Goal: Find specific page/section

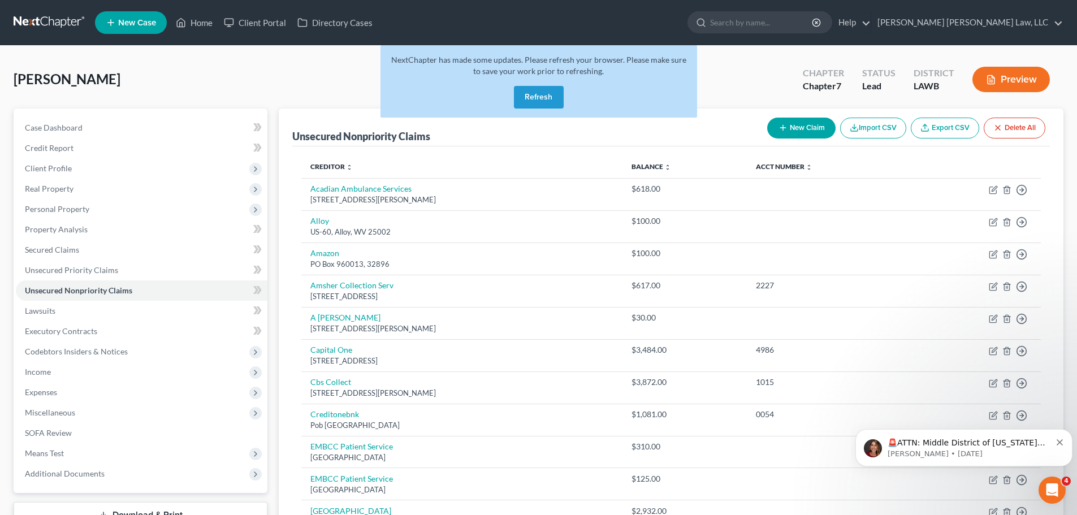
click at [525, 95] on button "Refresh" at bounding box center [539, 97] width 50 height 23
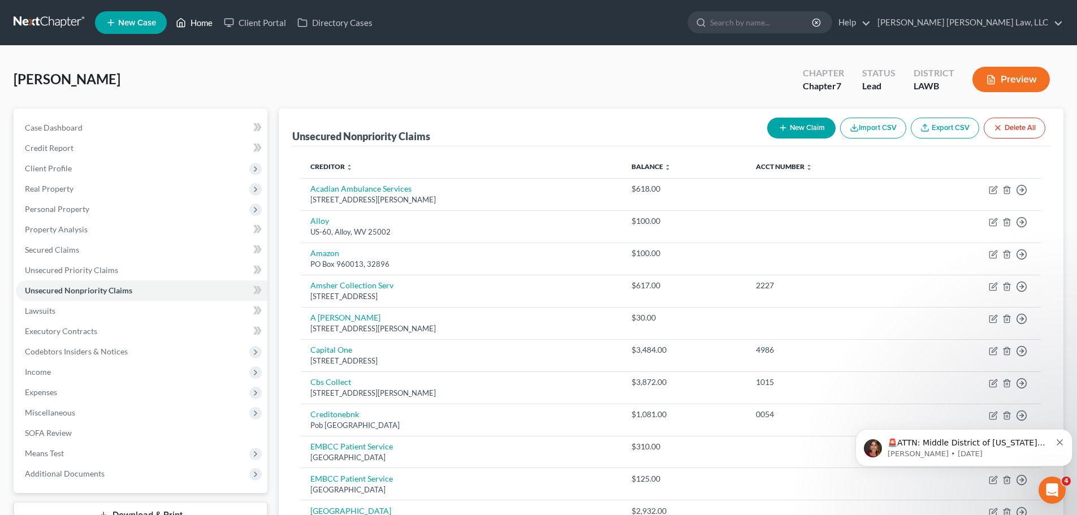
click at [196, 18] on link "Home" at bounding box center [194, 22] width 48 height 20
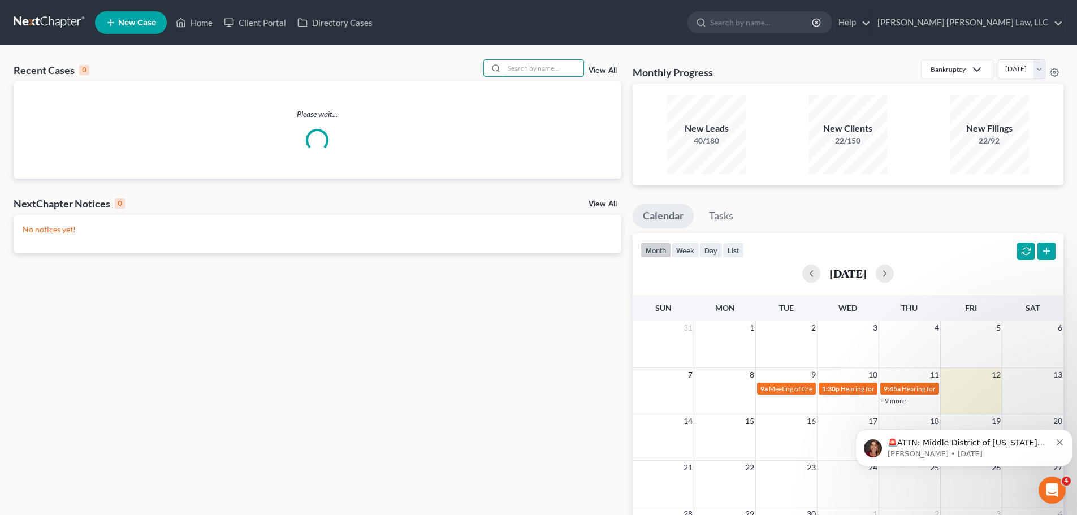
click at [541, 72] on input "search" at bounding box center [543, 68] width 79 height 16
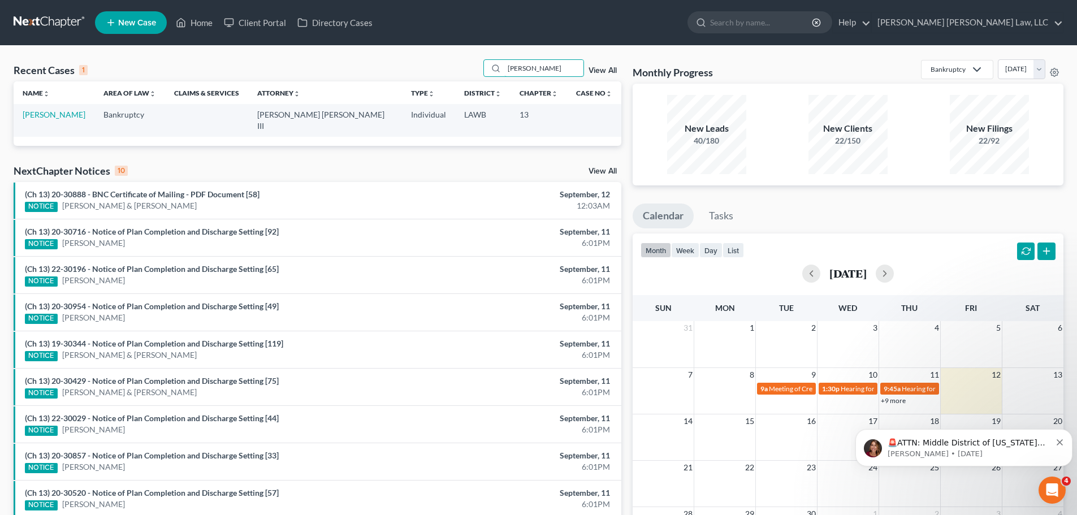
type input "fedison"
click at [58, 113] on link "Fedison, Frank" at bounding box center [54, 115] width 63 height 10
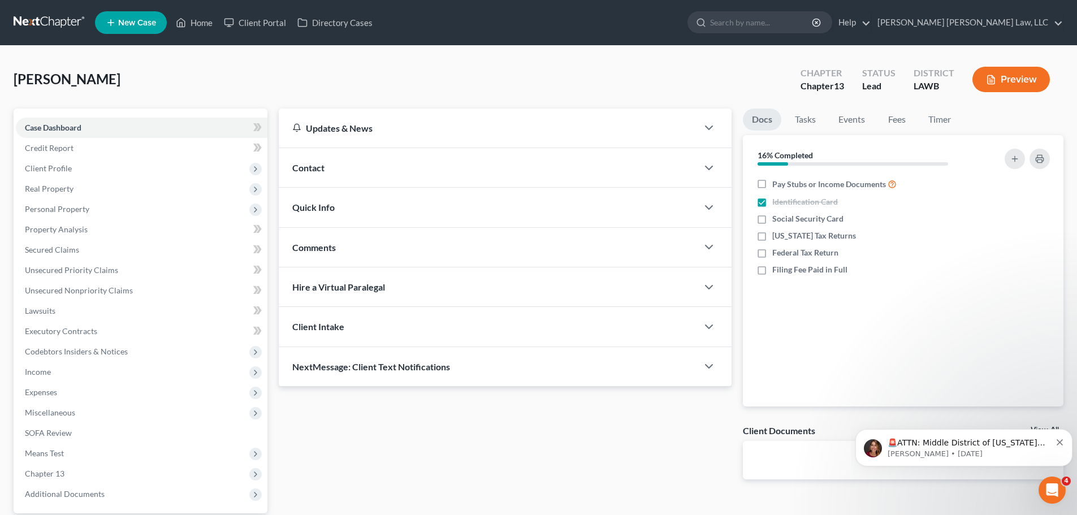
click at [122, 193] on span "Real Property" at bounding box center [142, 189] width 252 height 20
click at [110, 225] on span "Personal Property" at bounding box center [142, 229] width 252 height 20
click at [103, 244] on link "Vehicles Leased" at bounding box center [152, 250] width 229 height 20
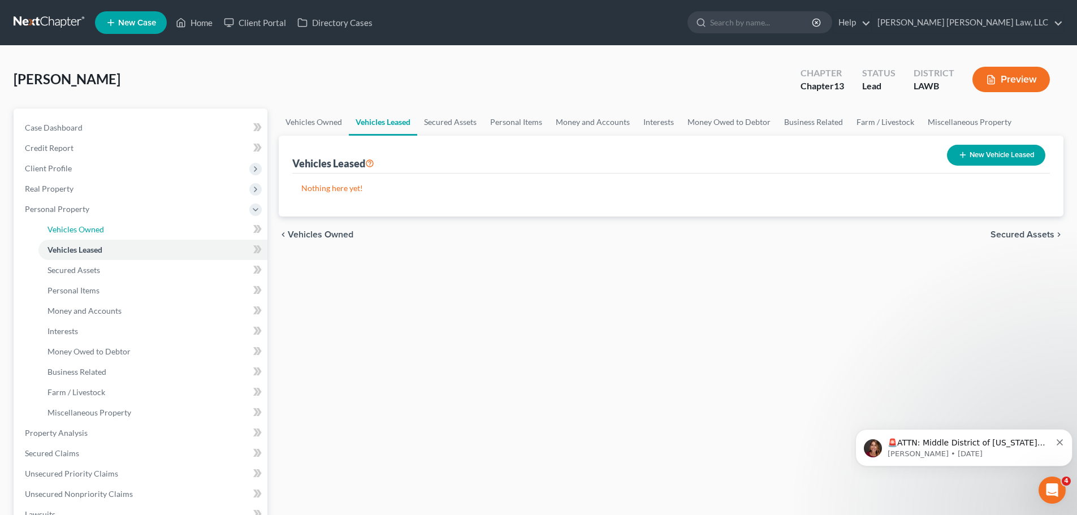
click at [110, 231] on link "Vehicles Owned" at bounding box center [152, 229] width 229 height 20
